Goal: Find specific page/section: Find specific page/section

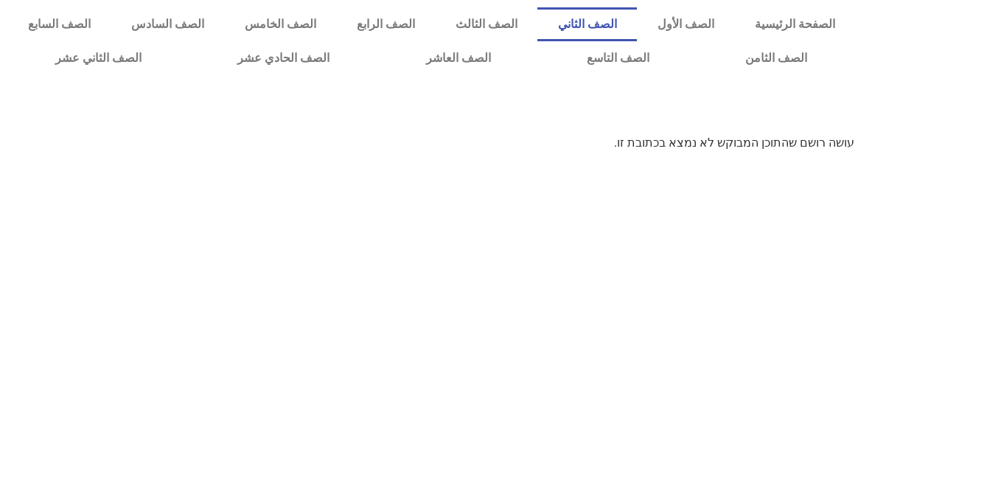
click at [636, 17] on link "الصف الثاني" at bounding box center [587, 24] width 100 height 34
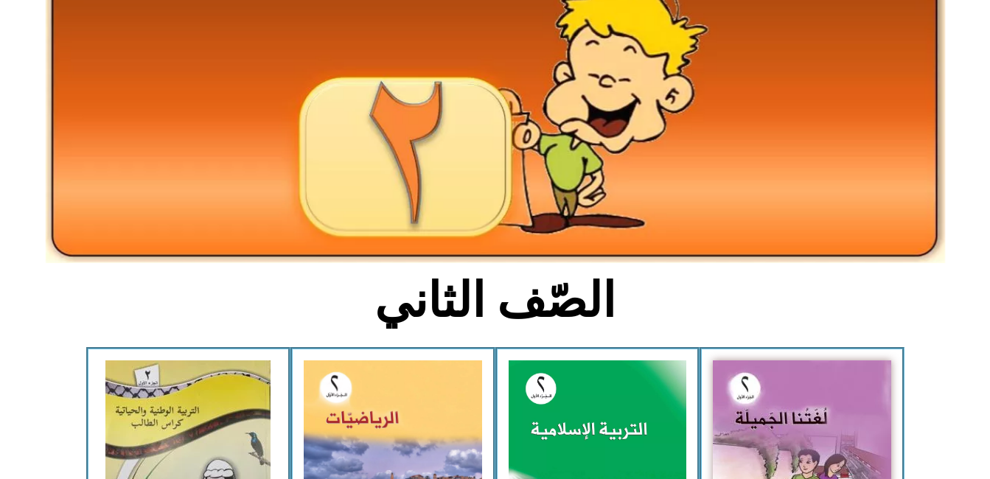
scroll to position [147, 0]
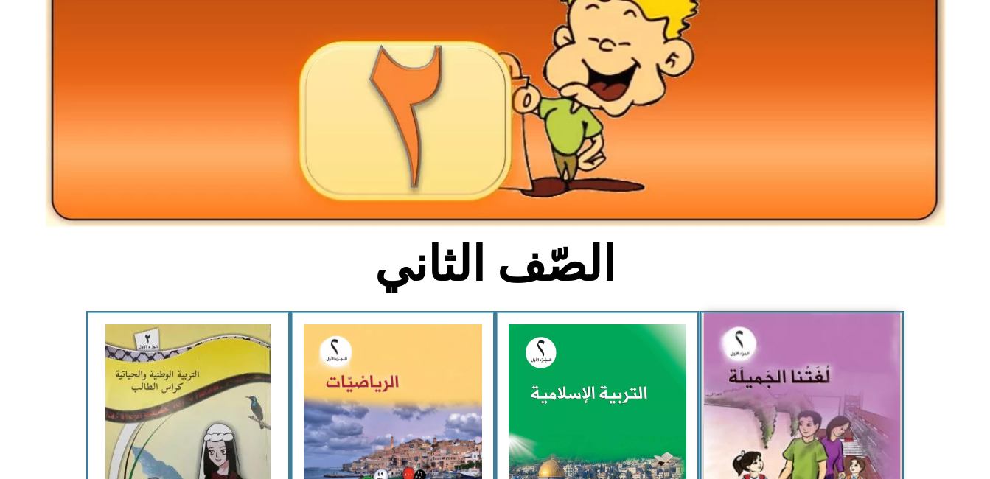
click at [805, 402] on img at bounding box center [802, 434] width 196 height 243
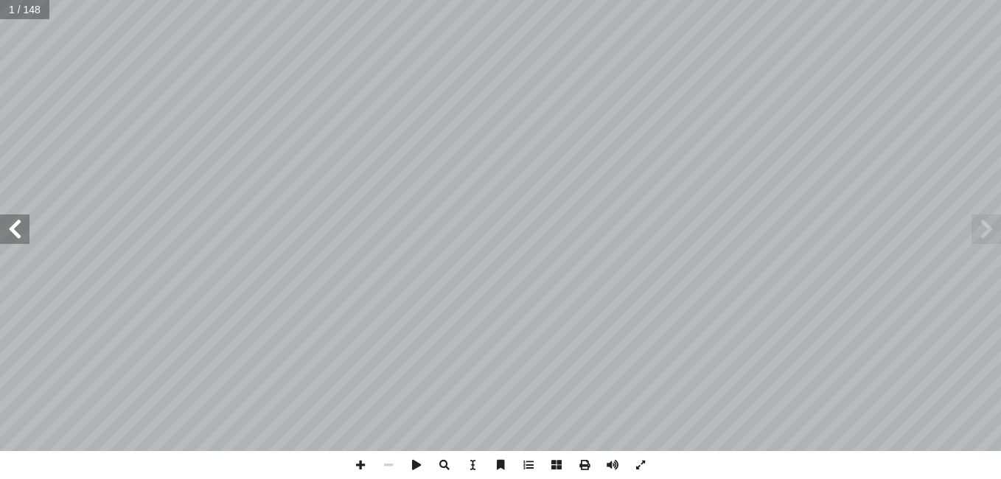
click at [19, 233] on span at bounding box center [14, 229] width 29 height 29
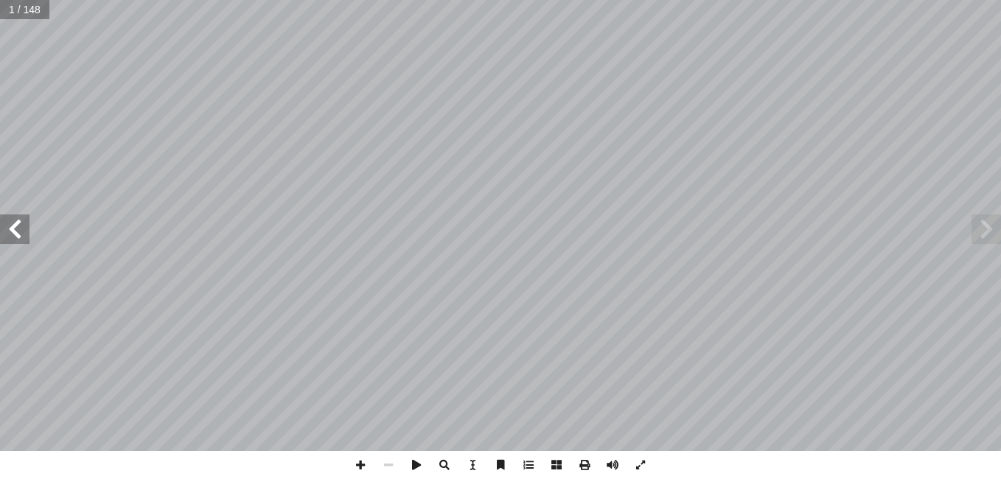
click at [19, 233] on span at bounding box center [14, 229] width 29 height 29
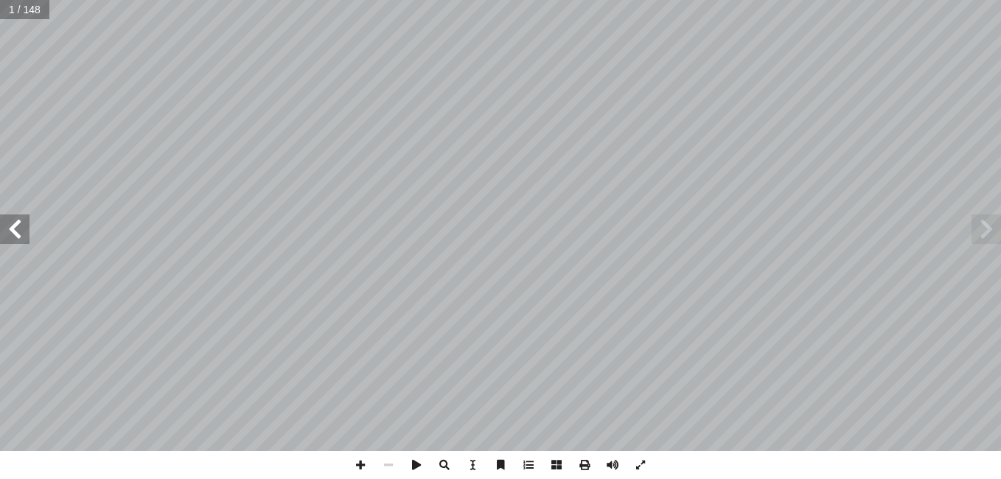
click at [19, 233] on span at bounding box center [14, 229] width 29 height 29
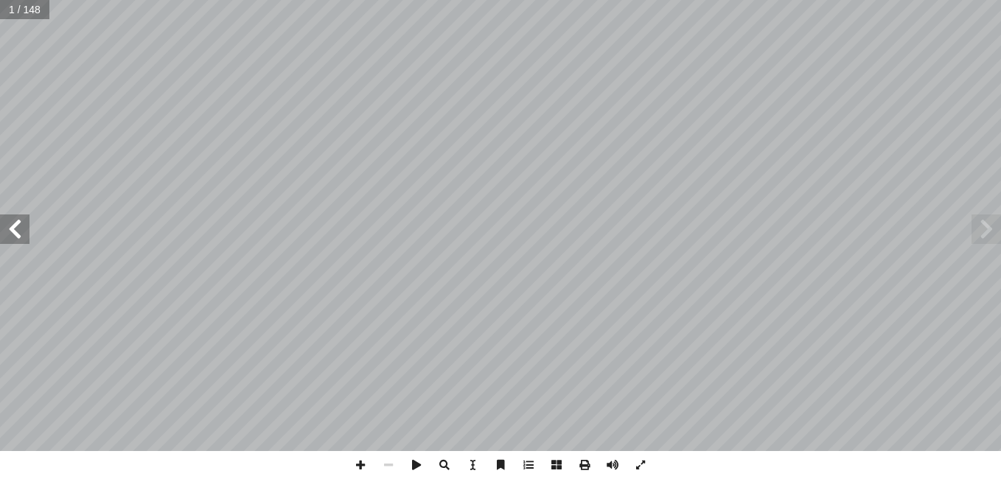
click at [19, 233] on span at bounding box center [14, 229] width 29 height 29
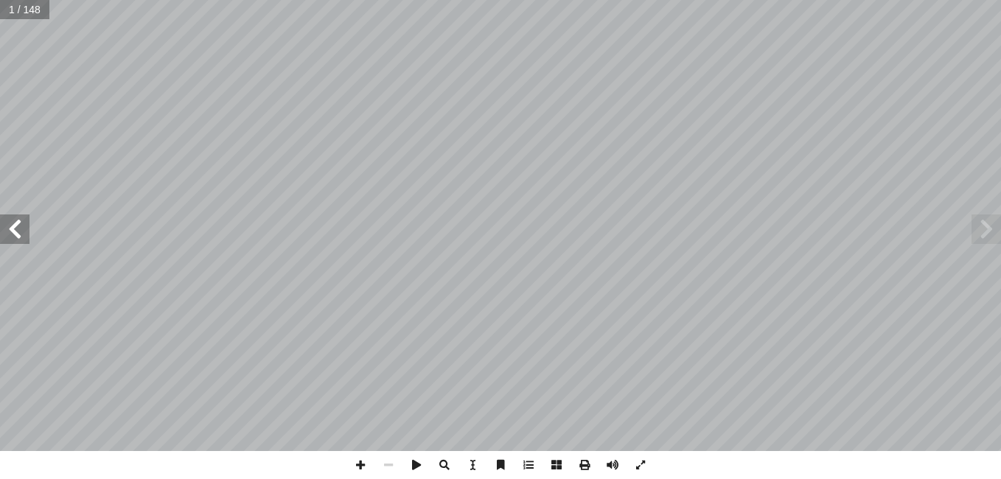
click at [19, 233] on span at bounding box center [14, 229] width 29 height 29
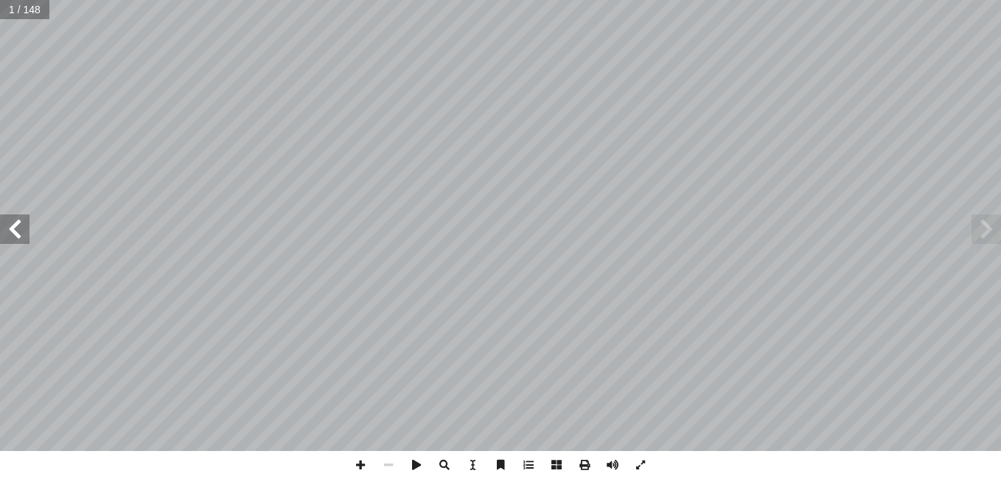
click at [19, 233] on span at bounding box center [14, 229] width 29 height 29
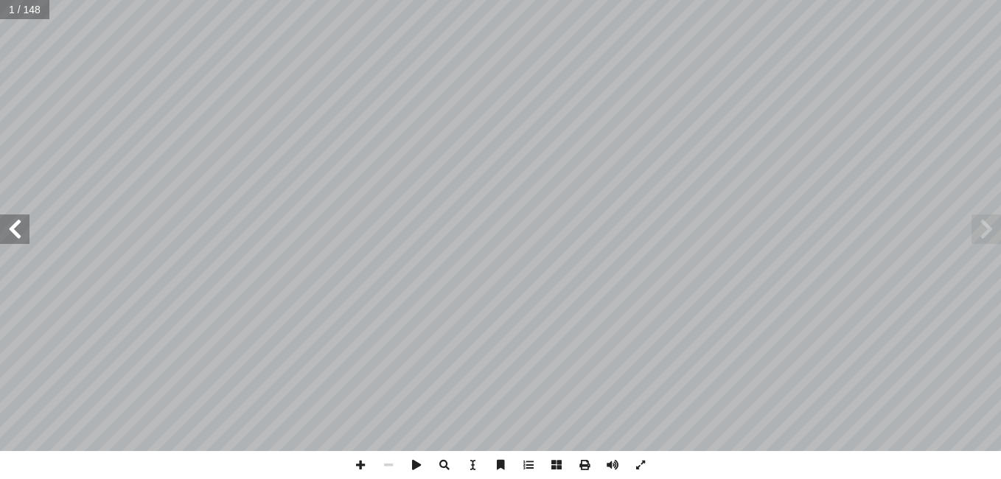
click at [19, 233] on span at bounding box center [14, 229] width 29 height 29
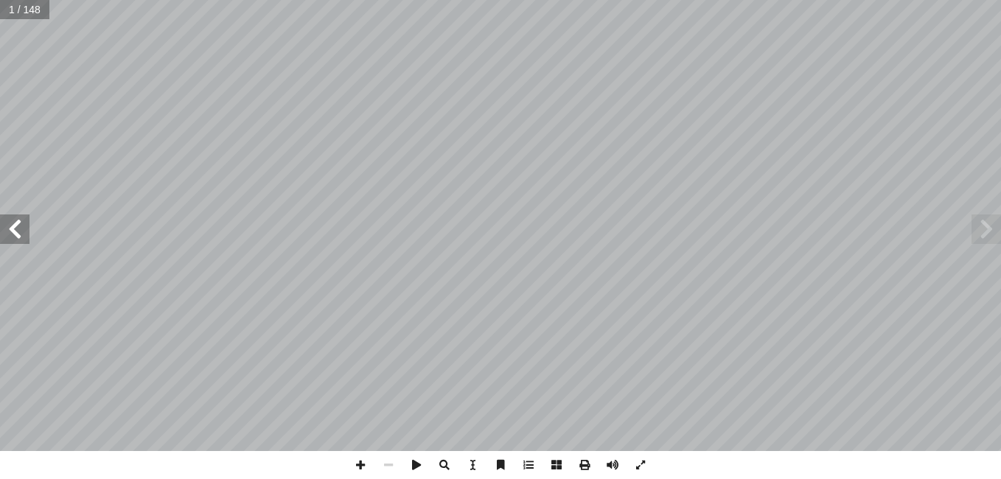
click at [19, 233] on span at bounding box center [14, 229] width 29 height 29
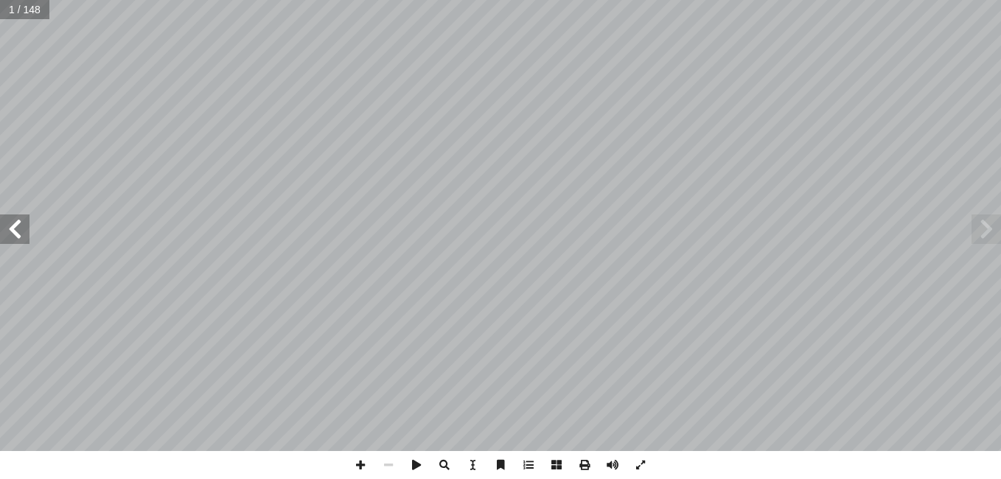
click at [19, 233] on span at bounding box center [14, 229] width 29 height 29
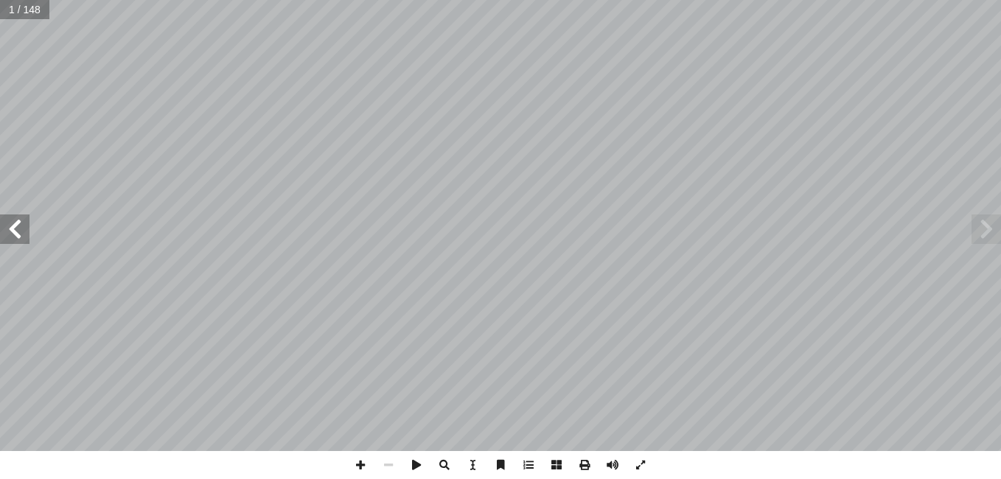
click at [19, 233] on span at bounding box center [14, 229] width 29 height 29
click at [982, 235] on span at bounding box center [986, 229] width 29 height 29
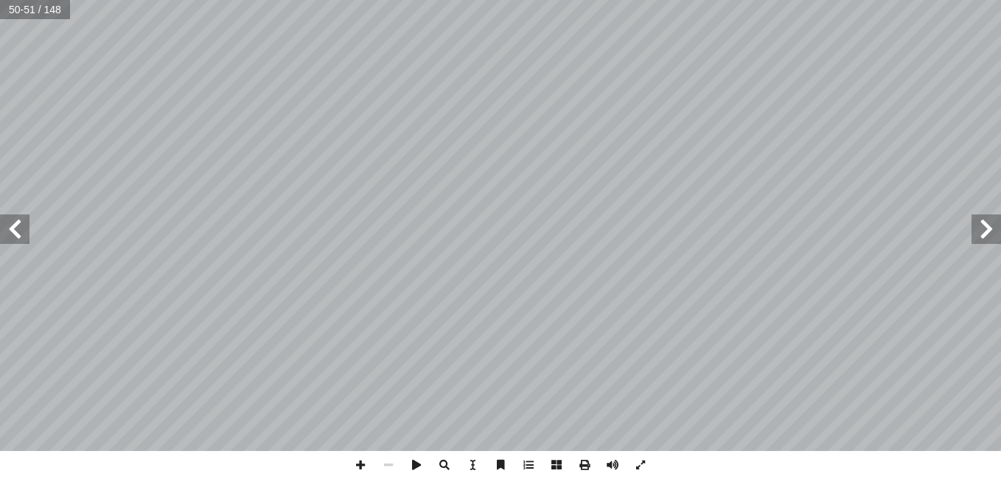
click at [982, 235] on span at bounding box center [986, 229] width 29 height 29
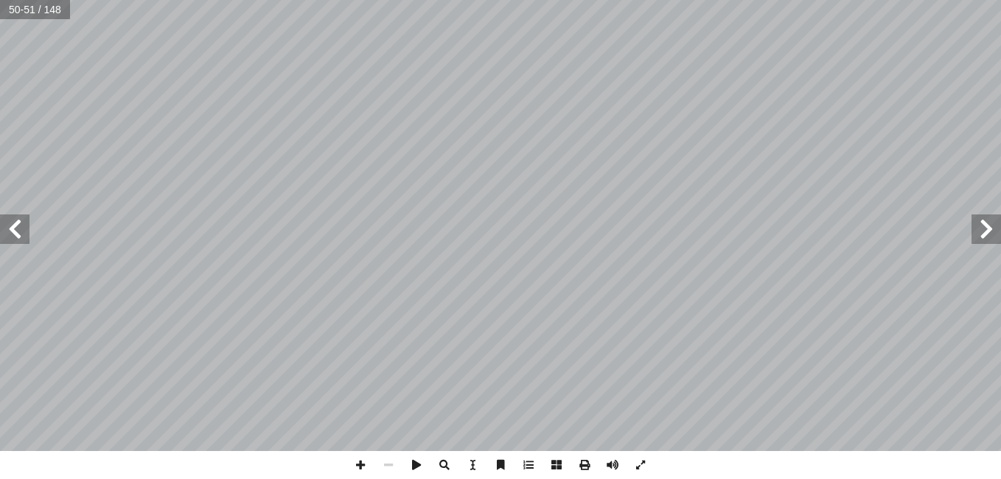
click at [982, 235] on span at bounding box center [986, 229] width 29 height 29
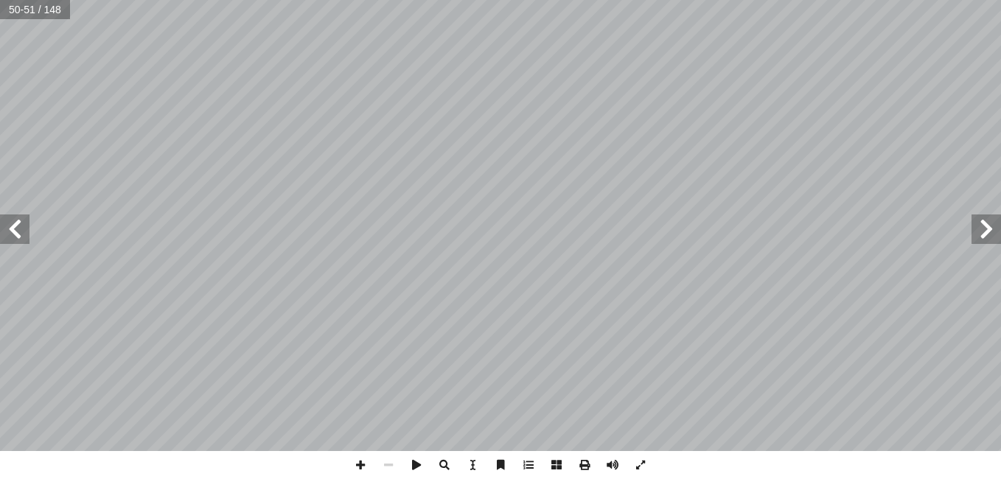
click at [982, 235] on span at bounding box center [986, 229] width 29 height 29
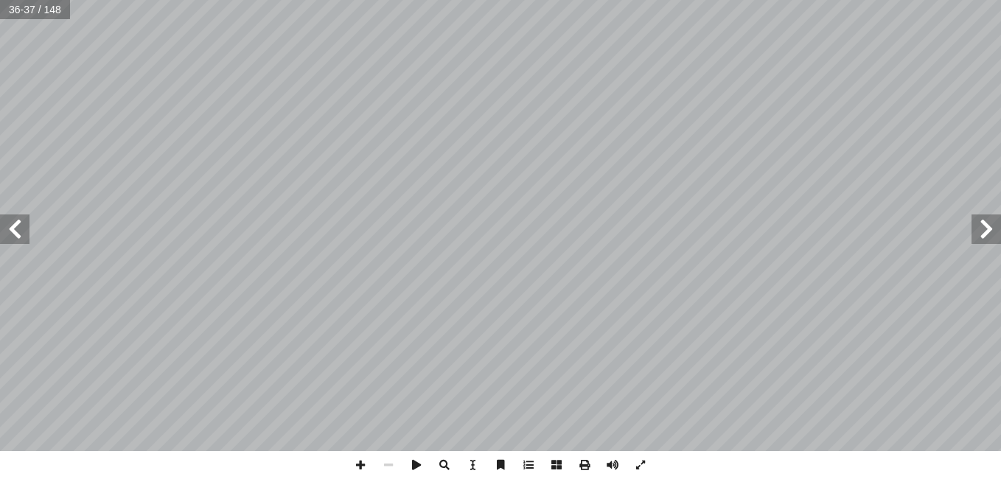
click at [982, 235] on span at bounding box center [986, 229] width 29 height 29
click at [357, 467] on span at bounding box center [360, 465] width 28 height 28
